Goal: Task Accomplishment & Management: Manage account settings

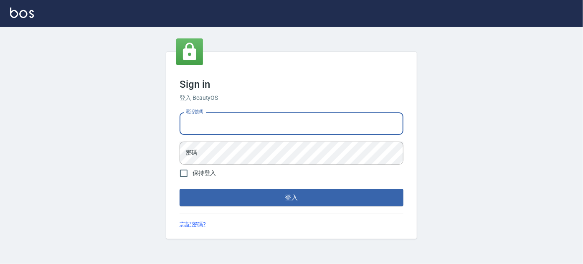
click at [235, 119] on input "電話號碼" at bounding box center [292, 123] width 224 height 23
type input "5378082"
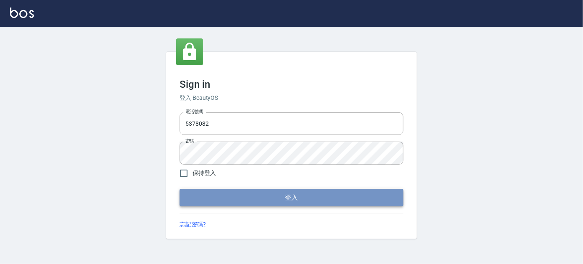
click at [210, 195] on button "登入" at bounding box center [292, 198] width 224 height 18
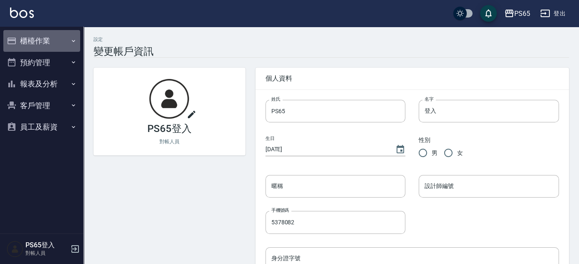
click at [38, 40] on button "櫃檯作業" at bounding box center [41, 41] width 77 height 22
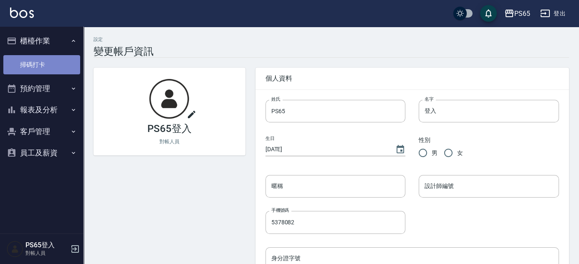
click at [43, 65] on link "掃碼打卡" at bounding box center [41, 64] width 77 height 19
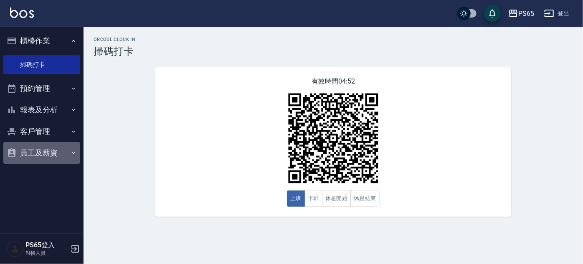
click at [71, 154] on icon "button" at bounding box center [73, 152] width 7 height 7
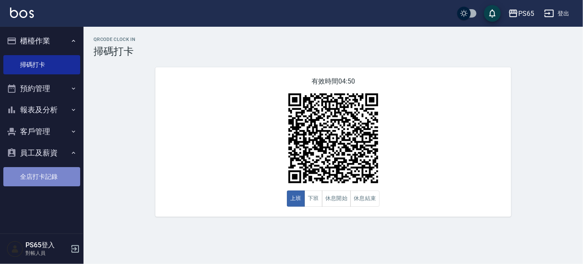
click at [73, 177] on link "全店打卡記錄" at bounding box center [41, 176] width 77 height 19
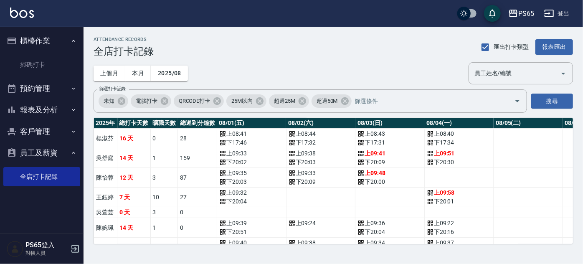
click at [155, 245] on div "ATTENDANCE RECORDS 全店打卡記錄 匯出打卡類型 報表匯出 上個月 本月 2025/08 員工姓名/編號 員工姓名/編號 篩選打卡記錄 未知 …" at bounding box center [332, 140] width 499 height 227
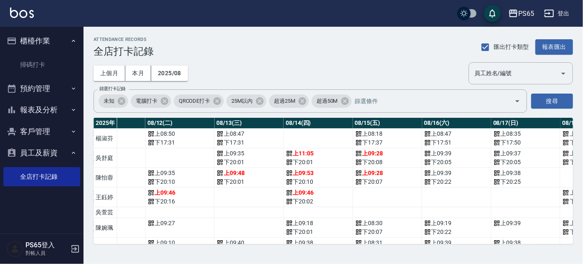
scroll to position [0, 1248]
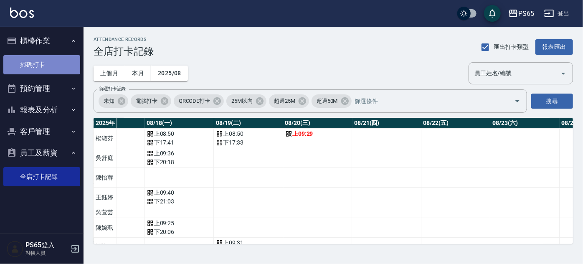
click at [35, 66] on link "掃碼打卡" at bounding box center [41, 64] width 77 height 19
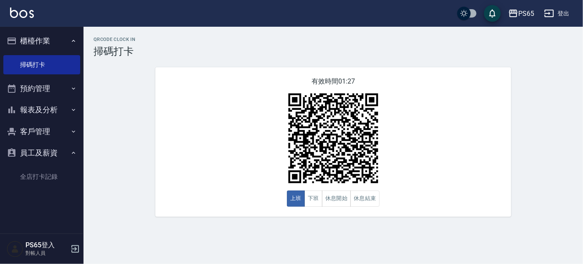
click at [543, 71] on div "QRcode Clock In 掃碼打卡 有效時間 01:27 上班 下班 休息開始 休息結束" at bounding box center [332, 127] width 499 height 180
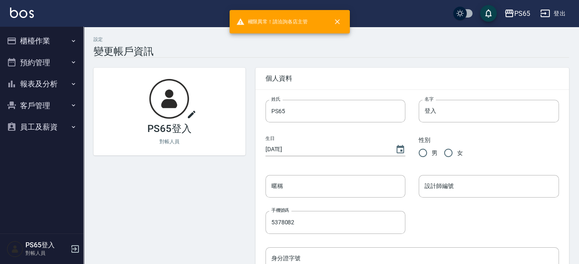
click at [45, 35] on button "櫃檯作業" at bounding box center [41, 41] width 77 height 22
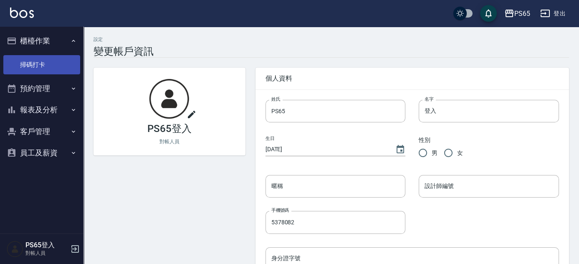
click at [56, 66] on link "掃碼打卡" at bounding box center [41, 64] width 77 height 19
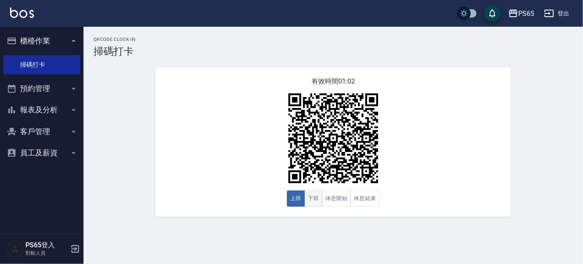
click at [308, 201] on button "下班" at bounding box center [313, 198] width 18 height 16
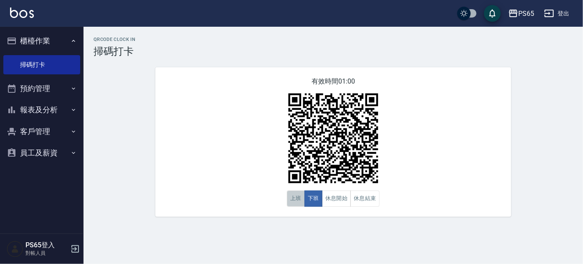
click at [288, 202] on button "上班" at bounding box center [296, 198] width 18 height 16
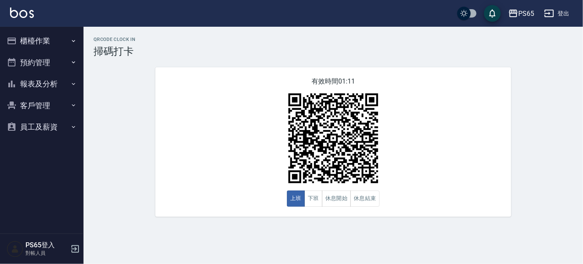
click at [46, 53] on button "預約管理" at bounding box center [41, 63] width 77 height 22
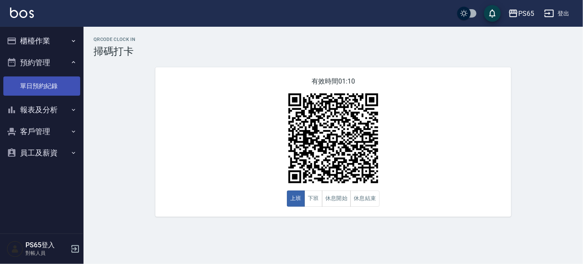
click at [47, 89] on link "單日預約紀錄" at bounding box center [41, 85] width 77 height 19
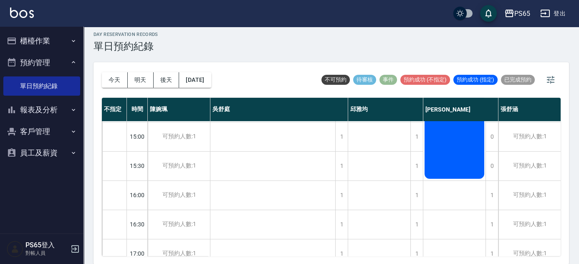
scroll to position [371, 0]
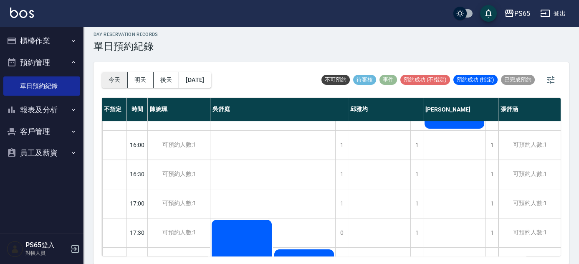
click at [119, 79] on button "今天" at bounding box center [115, 79] width 26 height 15
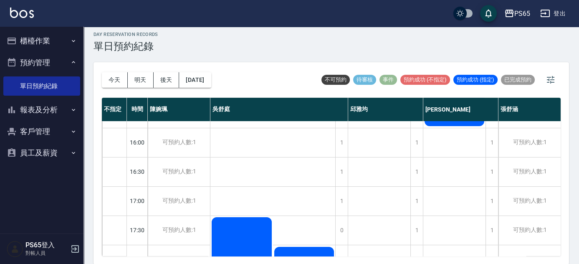
scroll to position [485, 0]
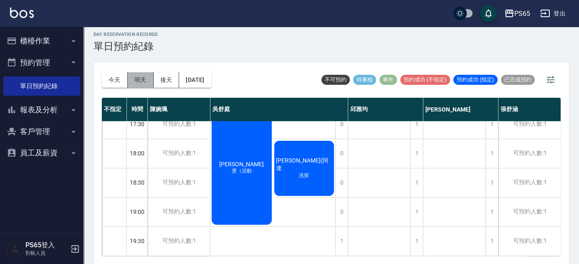
click at [144, 78] on button "明天" at bounding box center [141, 79] width 26 height 15
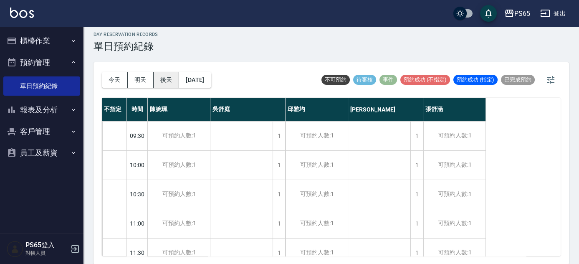
click at [171, 78] on button "後天" at bounding box center [167, 79] width 26 height 15
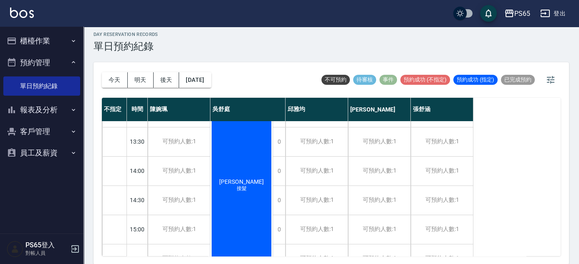
scroll to position [228, 0]
click at [200, 81] on button "2025/08/22" at bounding box center [195, 79] width 32 height 15
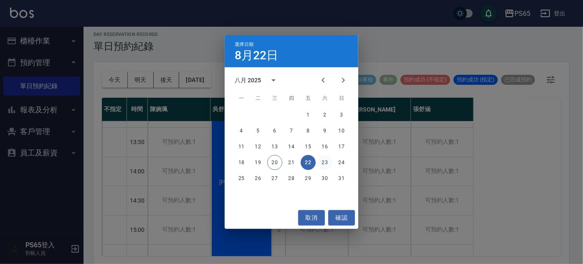
click at [323, 164] on button "23" at bounding box center [324, 162] width 15 height 15
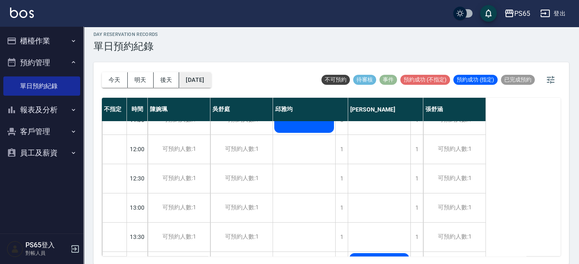
scroll to position [67, 0]
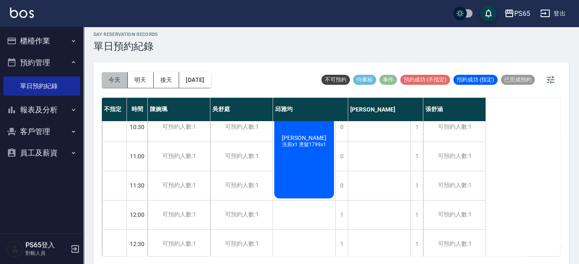
click at [117, 78] on button "今天" at bounding box center [115, 79] width 26 height 15
